Goal: Task Accomplishment & Management: Use online tool/utility

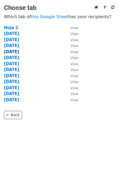
click at [15, 52] on strong "16 Sept" at bounding box center [11, 51] width 15 height 5
click at [17, 52] on strong "16 Sept" at bounding box center [11, 51] width 15 height 5
click at [9, 53] on strong "16 Sept" at bounding box center [11, 51] width 15 height 5
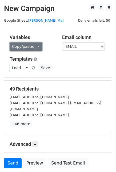
click at [28, 44] on link "Copy/paste..." at bounding box center [26, 46] width 32 height 8
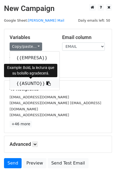
click at [46, 83] on icon at bounding box center [48, 83] width 4 height 4
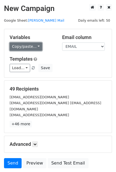
click at [35, 46] on link "Copy/paste..." at bounding box center [26, 46] width 32 height 8
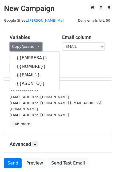
click at [35, 46] on link "Copy/paste..." at bounding box center [26, 46] width 32 height 8
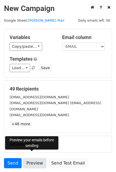
click at [33, 158] on link "Preview" at bounding box center [34, 163] width 23 height 10
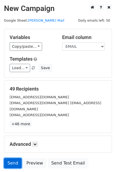
click at [16, 158] on link "Send" at bounding box center [13, 163] width 18 height 10
